Goal: Transaction & Acquisition: Purchase product/service

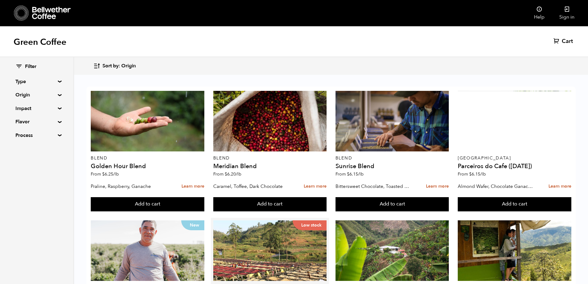
scroll to position [154, 0]
click at [57, 81] on summary "Type" at bounding box center [36, 81] width 43 height 7
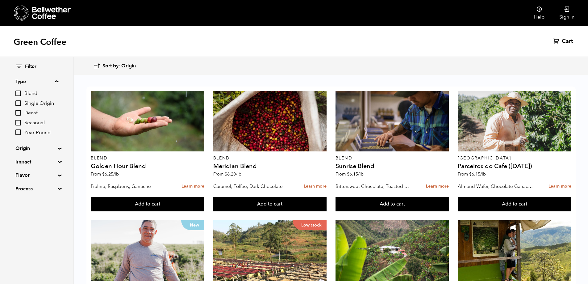
click at [19, 121] on input "Seasonal" at bounding box center [18, 123] width 6 height 6
checkbox input "true"
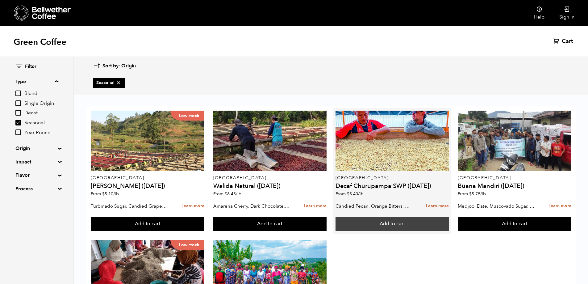
scroll to position [0, 0]
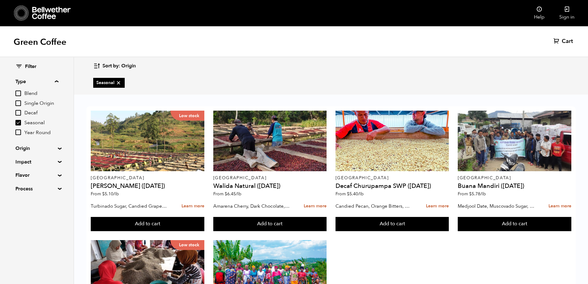
click at [57, 188] on summary "Process" at bounding box center [36, 188] width 43 height 7
click at [57, 174] on summary "Flavor" at bounding box center [36, 174] width 43 height 7
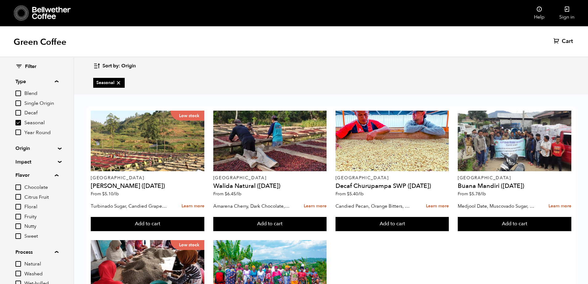
click at [19, 215] on input "Fruity" at bounding box center [18, 217] width 6 height 6
checkbox input "true"
click at [18, 123] on input "Seasonal" at bounding box center [18, 123] width 6 height 6
checkbox input "false"
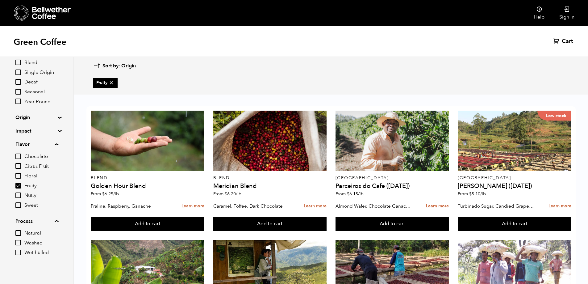
scroll to position [33, 0]
click at [18, 231] on input "Natural" at bounding box center [18, 230] width 6 height 6
checkbox input "true"
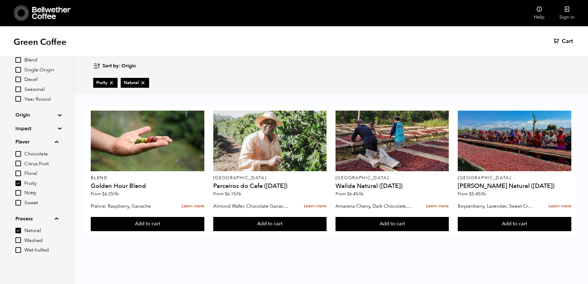
scroll to position [0, 0]
click at [19, 182] on input "Fruity" at bounding box center [18, 183] width 6 height 6
checkbox input "false"
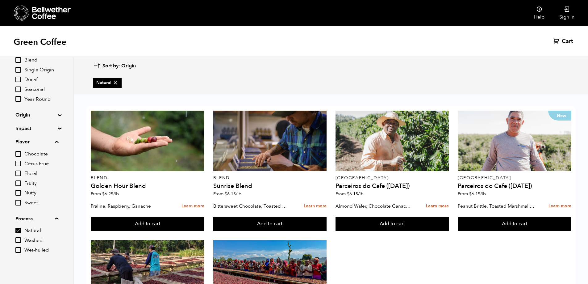
scroll to position [96, 0]
click at [20, 69] on input "Single Origin" at bounding box center [18, 70] width 6 height 6
checkbox input "true"
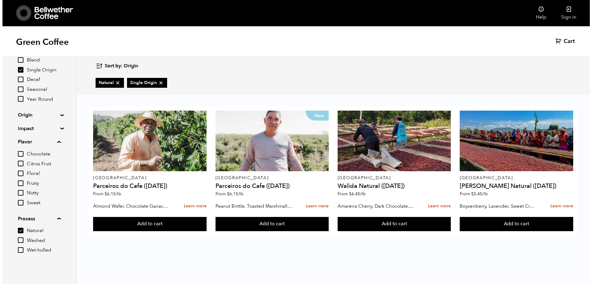
scroll to position [0, 0]
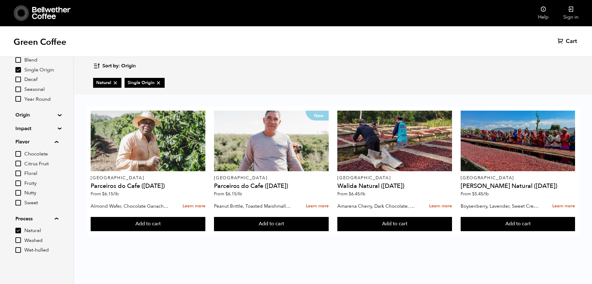
click at [19, 230] on input "Natural" at bounding box center [18, 230] width 6 height 6
checkbox input "false"
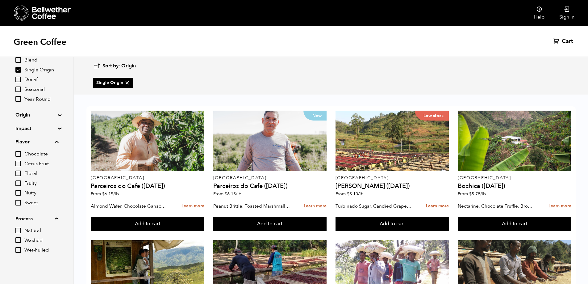
click at [21, 249] on input "Wet-hulled" at bounding box center [18, 250] width 6 height 6
checkbox input "true"
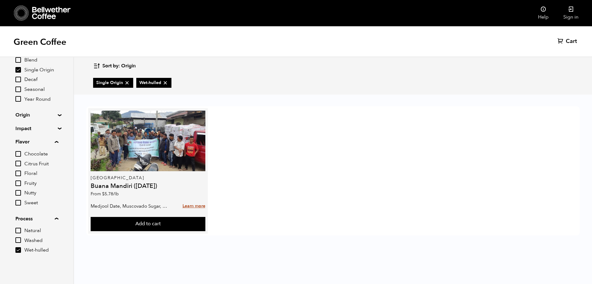
click at [192, 206] on link "Learn more" at bounding box center [194, 205] width 23 height 13
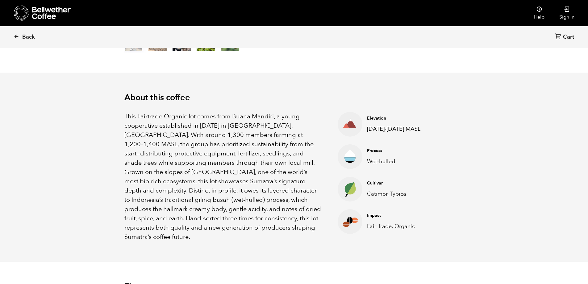
scroll to position [1, 0]
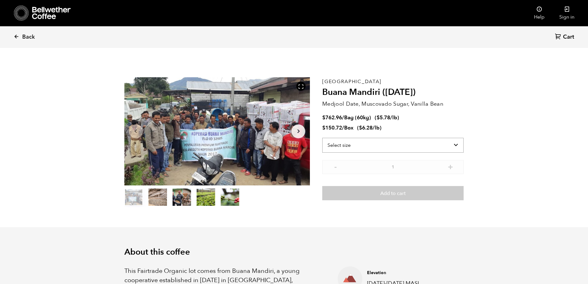
click at [459, 144] on select "Select size Bag (60kg) (132 lbs) Box (24 lbs)" at bounding box center [392, 145] width 141 height 15
